Goal: Task Accomplishment & Management: Complete application form

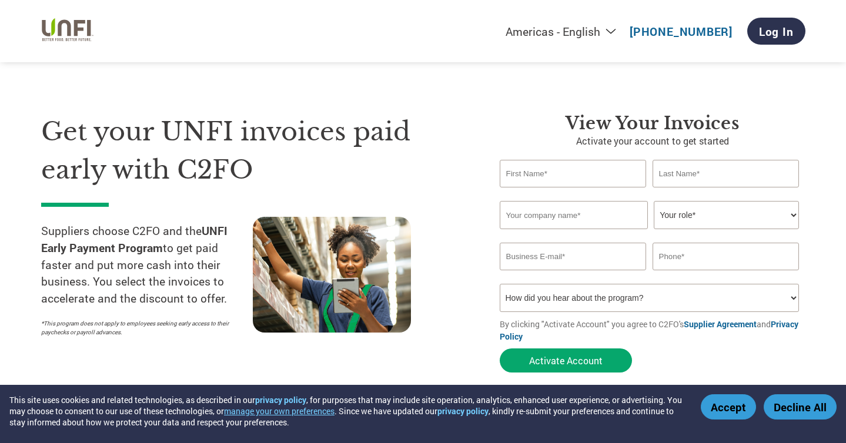
click at [565, 173] on input "text" at bounding box center [573, 174] width 147 height 28
type input "[PERSON_NAME]"
type input "[PERSON_NAME] Brew, LLC"
click at [695, 213] on select "Your role* CFO Controller Credit Manager Finance Director Treasurer CEO Preside…" at bounding box center [726, 215] width 145 height 28
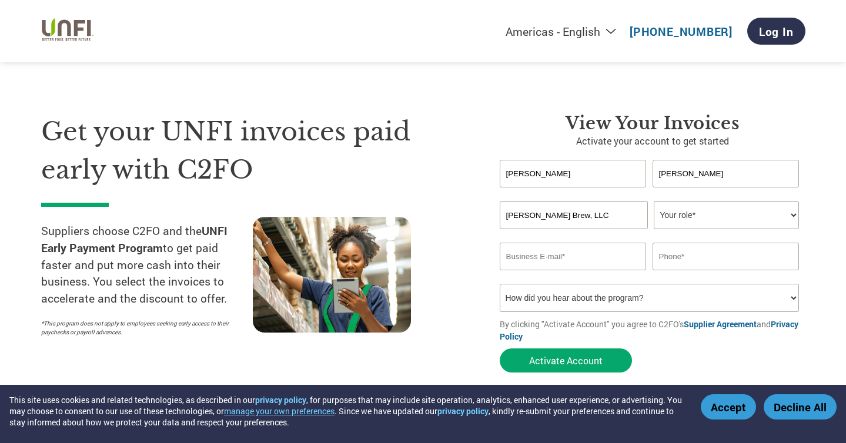
select select "CEO"
click at [654, 202] on select "Your role* CFO Controller Credit Manager Finance Director Treasurer CEO Preside…" at bounding box center [726, 215] width 145 height 28
click at [585, 262] on input "email" at bounding box center [573, 257] width 147 height 28
type input "[PERSON_NAME][EMAIL_ADDRESS][DOMAIN_NAME]"
click at [704, 258] on input "text" at bounding box center [726, 257] width 147 height 28
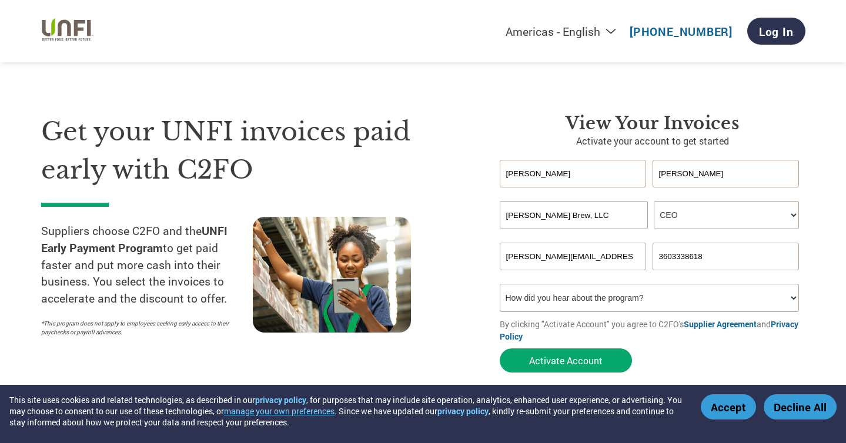
type input "3603338618"
click at [689, 299] on select "How did you hear about the program? Received a letter Email Social Media Online…" at bounding box center [650, 298] width 300 height 28
click at [500, 286] on select "How did you hear about the program? Received a letter Email Social Media Online…" at bounding box center [650, 298] width 300 height 28
click at [689, 299] on select "How did you hear about the program? Received a letter Email Social Media Online…" at bounding box center [650, 298] width 300 height 28
select select "Other"
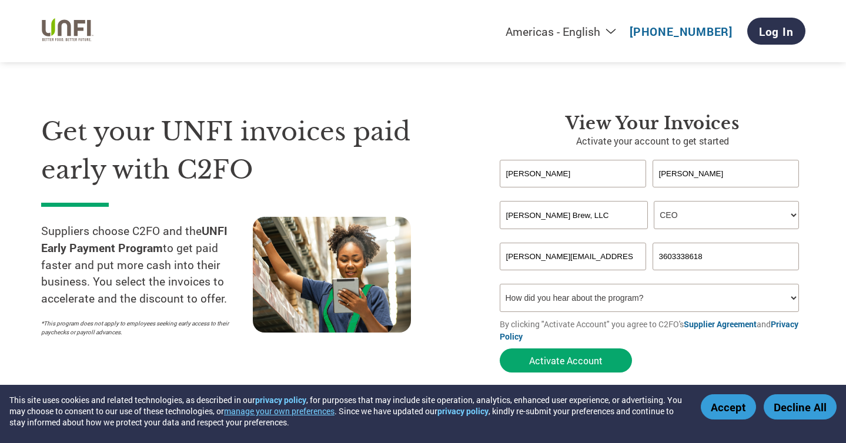
click at [500, 286] on select "How did you hear about the program? Received a letter Email Social Media Online…" at bounding box center [650, 298] width 300 height 28
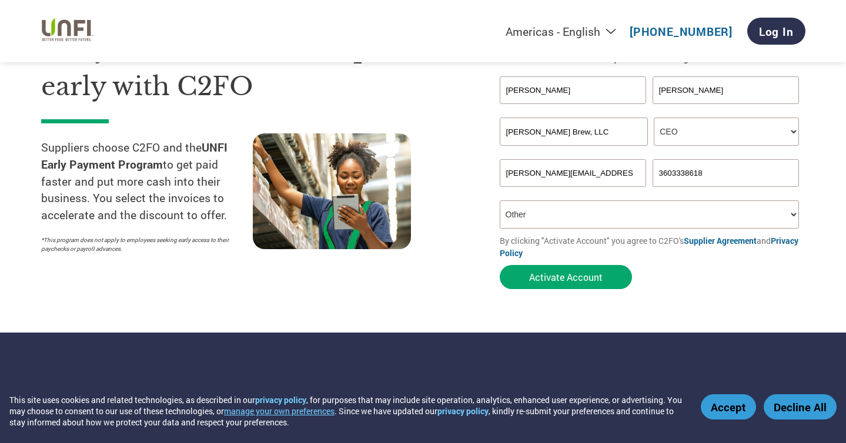
scroll to position [71, 0]
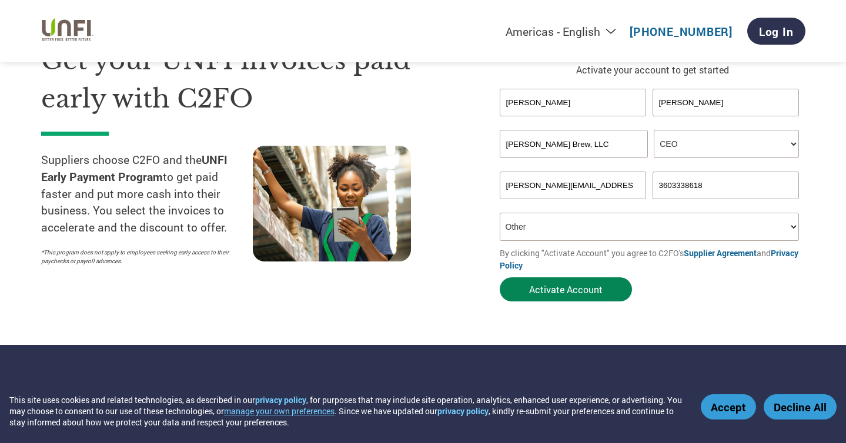
click at [527, 291] on button "Activate Account" at bounding box center [566, 290] width 132 height 24
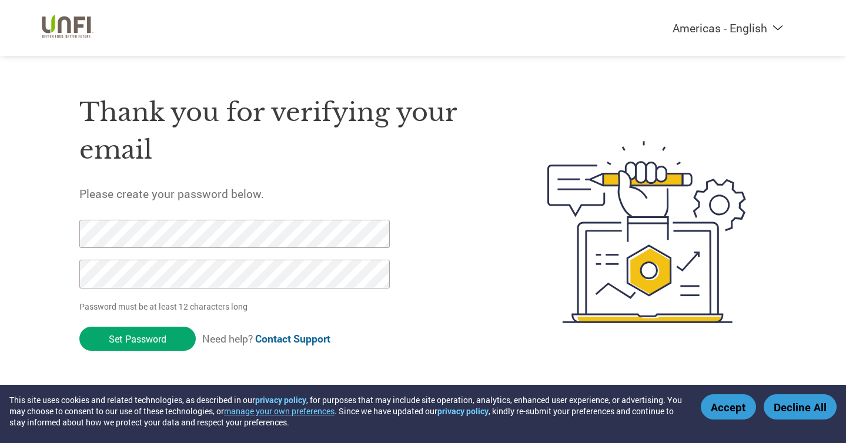
click at [141, 339] on input "Set Password" at bounding box center [137, 339] width 116 height 24
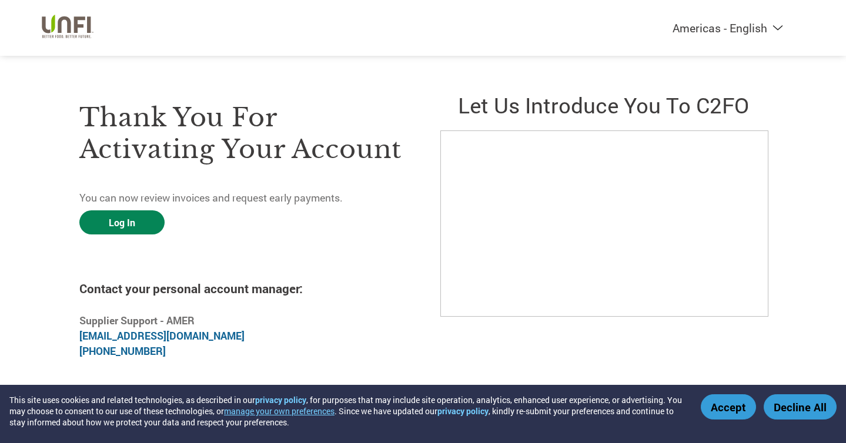
click at [131, 227] on link "Log In" at bounding box center [121, 223] width 85 height 24
